Goal: Task Accomplishment & Management: Use online tool/utility

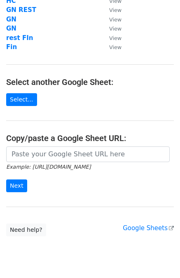
scroll to position [74, 0]
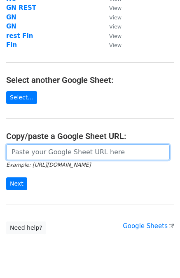
click at [30, 150] on input "url" at bounding box center [88, 152] width 164 height 16
paste input "[URL][DOMAIN_NAME]"
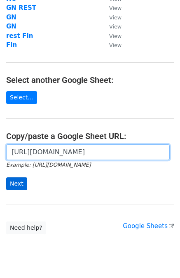
type input "[URL][DOMAIN_NAME]"
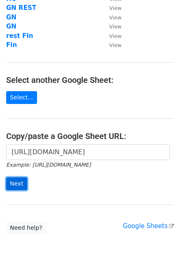
scroll to position [0, 0]
click at [20, 187] on input "Next" at bounding box center [16, 183] width 21 height 13
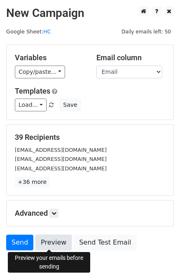
click at [41, 239] on link "Preview" at bounding box center [53, 242] width 36 height 16
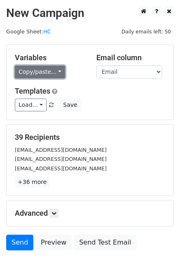
click at [56, 66] on link "Copy/paste..." at bounding box center [40, 72] width 50 height 13
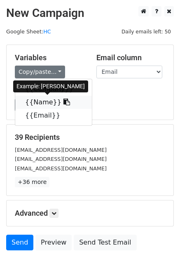
click at [38, 105] on link "{{Name}}" at bounding box center [53, 102] width 77 height 13
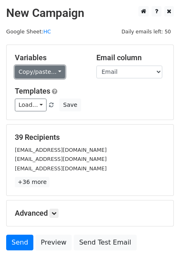
click at [48, 76] on link "Copy/paste..." at bounding box center [40, 72] width 50 height 13
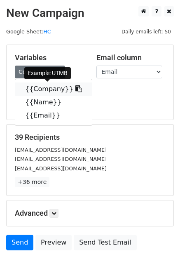
click at [75, 89] on icon at bounding box center [78, 88] width 7 height 7
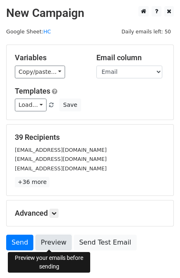
click at [43, 238] on link "Preview" at bounding box center [53, 242] width 36 height 16
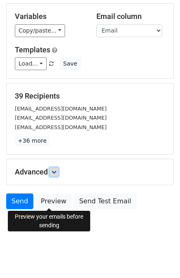
click at [56, 169] on icon at bounding box center [53, 171] width 5 height 5
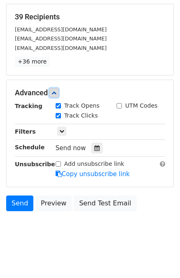
scroll to position [122, 0]
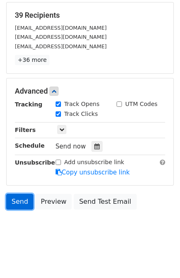
click at [18, 199] on link "Send" at bounding box center [19, 202] width 27 height 16
